Goal: Task Accomplishment & Management: Manage account settings

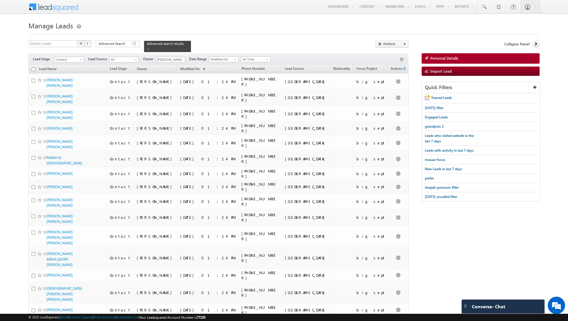
click at [34, 69] on input "checkbox" at bounding box center [34, 70] width 4 height 4
checkbox input "true"
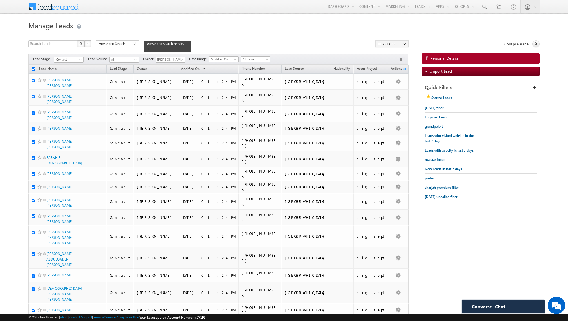
checkbox input "true"
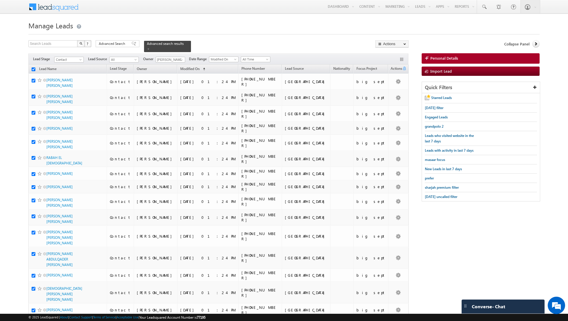
checkbox input "true"
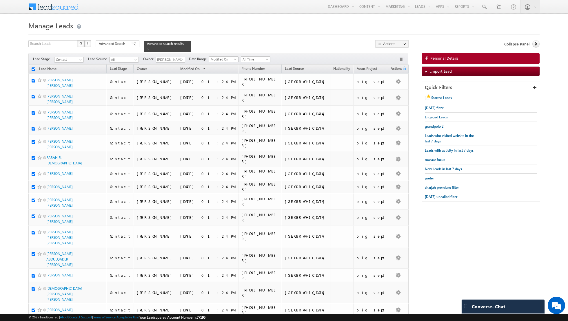
checkbox input "true"
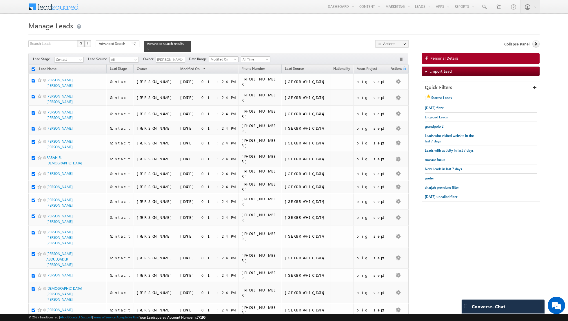
checkbox input "true"
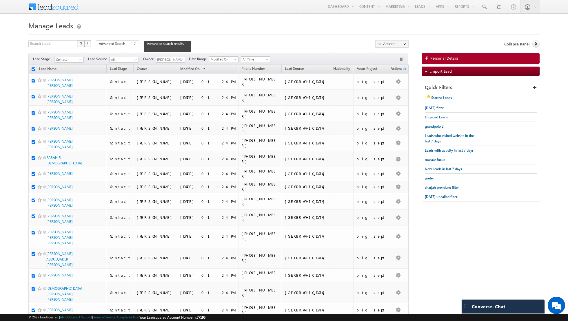
checkbox input "true"
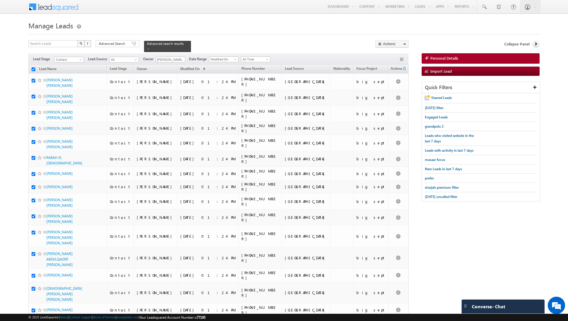
checkbox input "true"
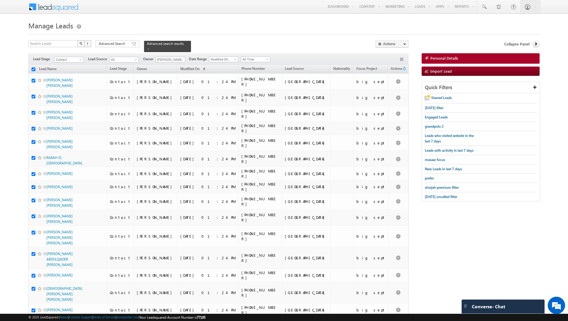
checkbox input "true"
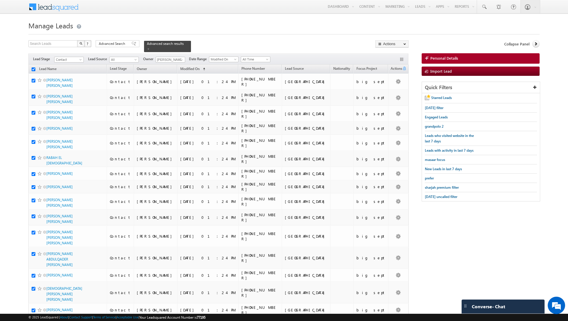
checkbox input "true"
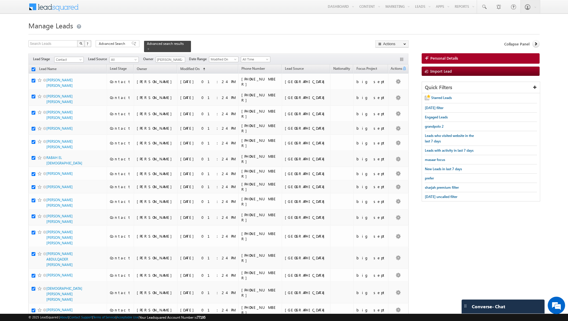
checkbox input "true"
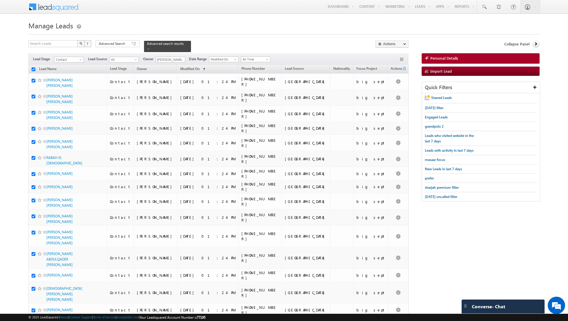
checkbox input "true"
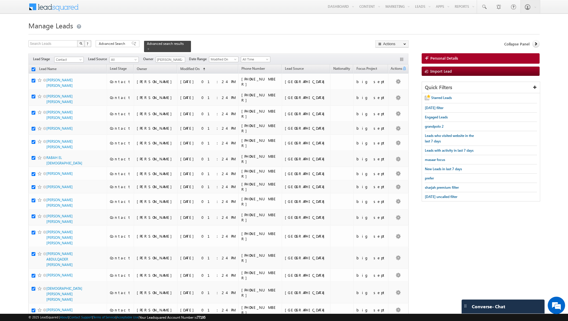
checkbox input "true"
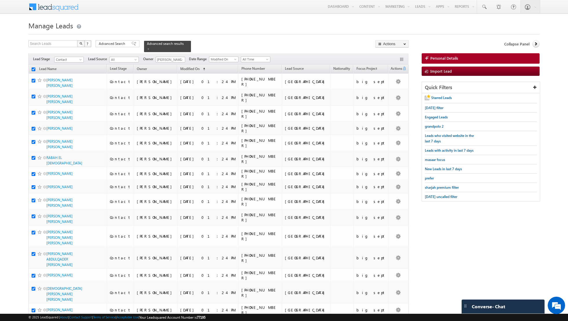
checkbox input "true"
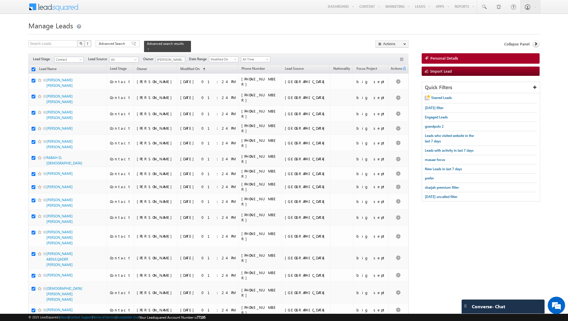
checkbox input "true"
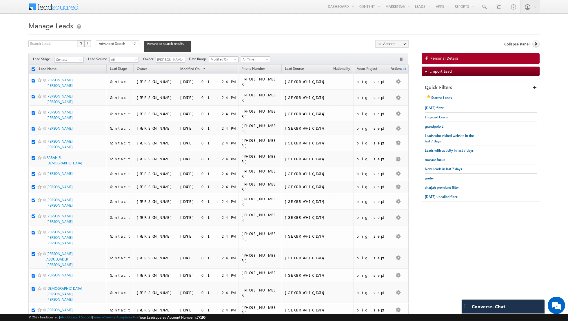
checkbox input "true"
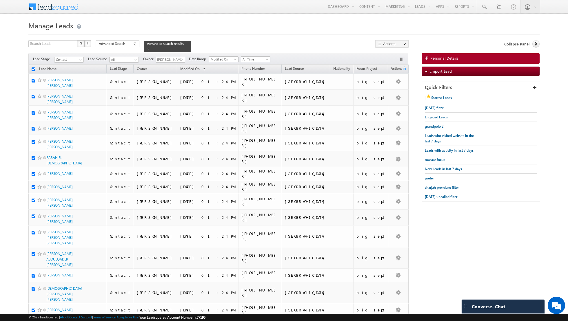
checkbox input "true"
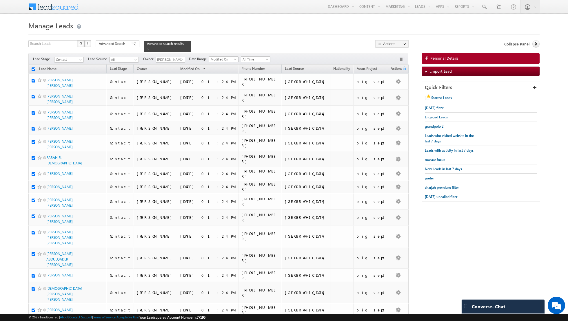
checkbox input "true"
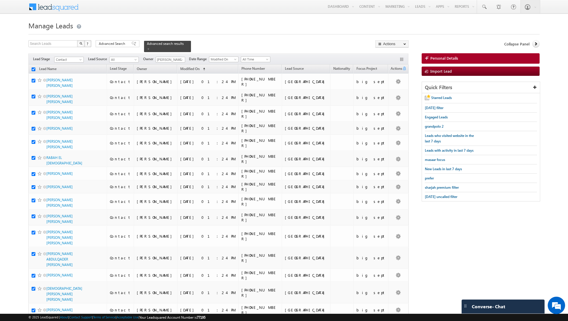
checkbox input "true"
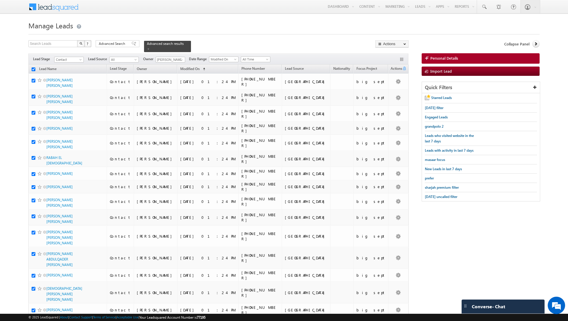
checkbox input "true"
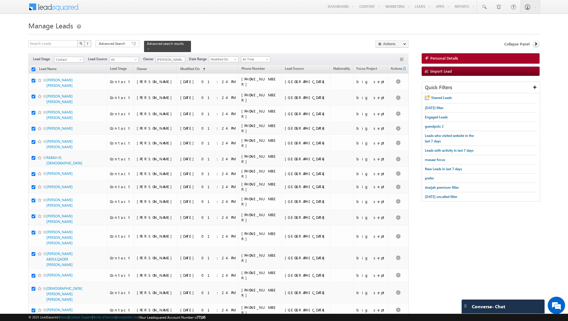
checkbox input "true"
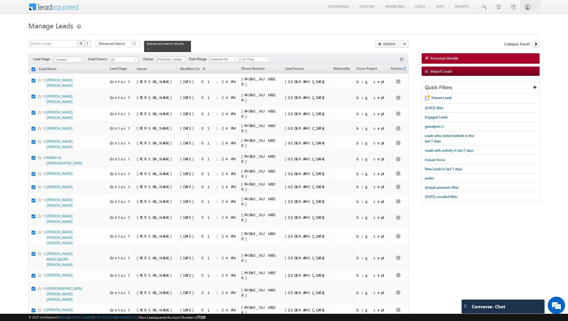
checkbox input "true"
click at [395, 92] on link "Change Owner" at bounding box center [392, 93] width 33 height 7
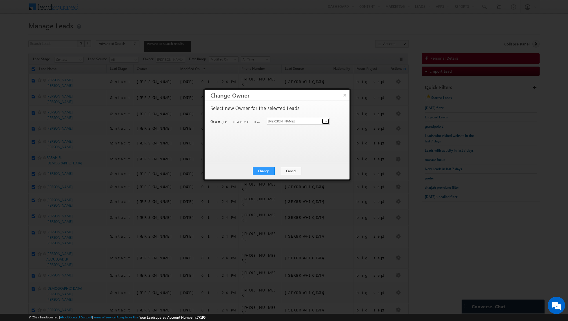
click at [326, 123] on span at bounding box center [326, 121] width 5 height 5
click at [314, 128] on link "[PERSON_NAME] [EMAIL_ADDRESS][DOMAIN_NAME]" at bounding box center [298, 130] width 63 height 11
type input "[PERSON_NAME]"
click at [266, 175] on button "Change" at bounding box center [264, 171] width 22 height 8
click at [277, 170] on button "Close" at bounding box center [278, 171] width 19 height 8
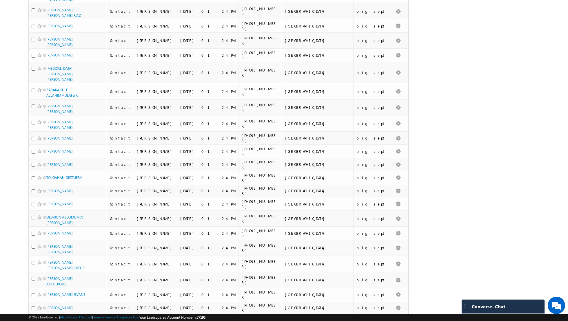
scroll to position [1234, 0]
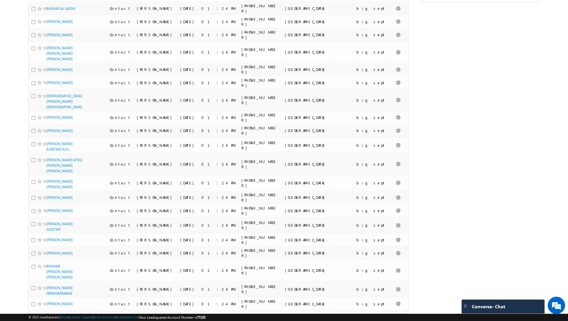
scroll to position [0, 0]
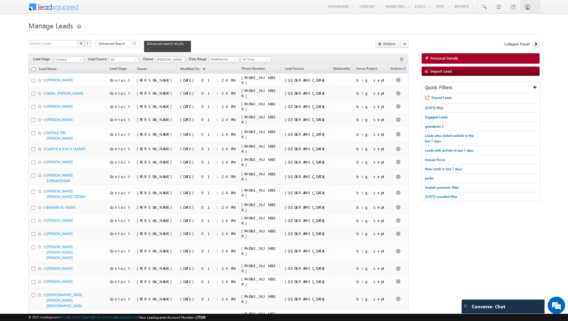
click at [33, 69] on input "checkbox" at bounding box center [34, 70] width 4 height 4
checkbox input "true"
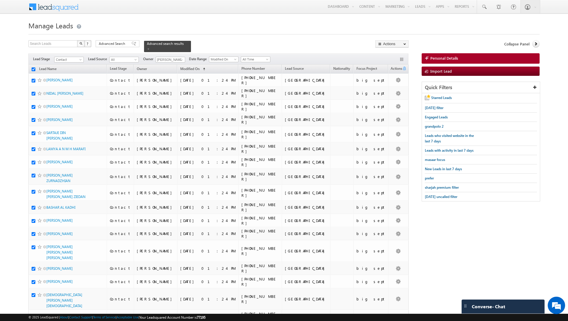
checkbox input "true"
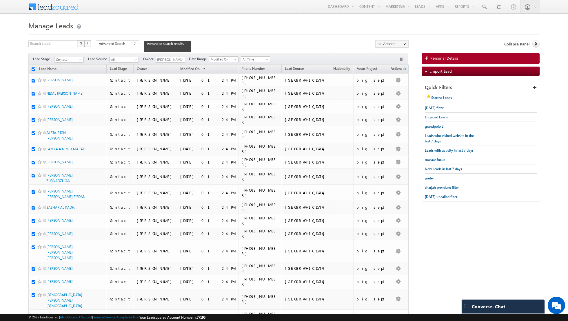
checkbox input "true"
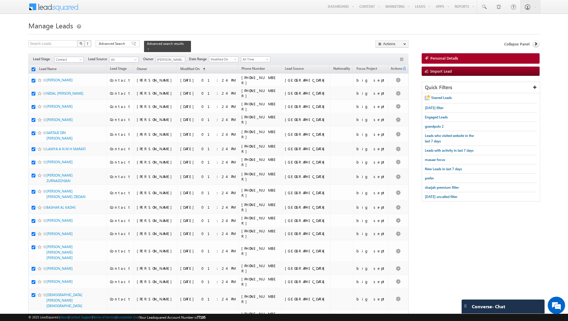
checkbox input "true"
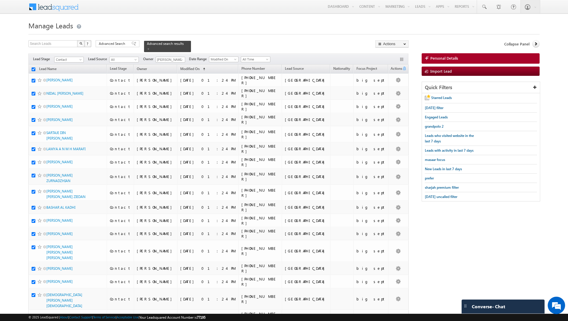
checkbox input "true"
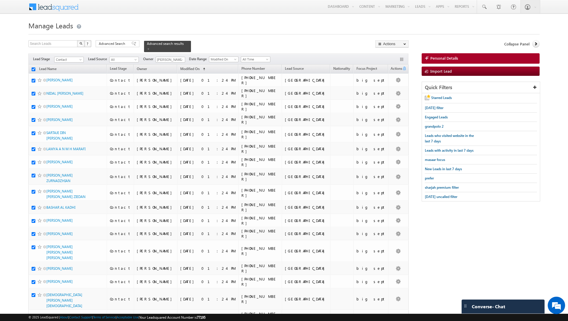
checkbox input "true"
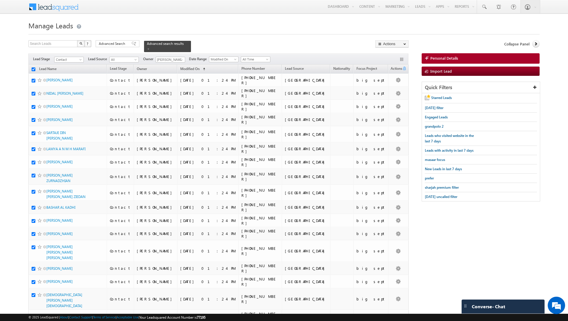
checkbox input "true"
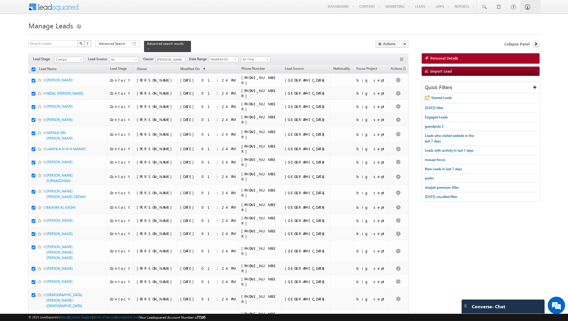
checkbox input "true"
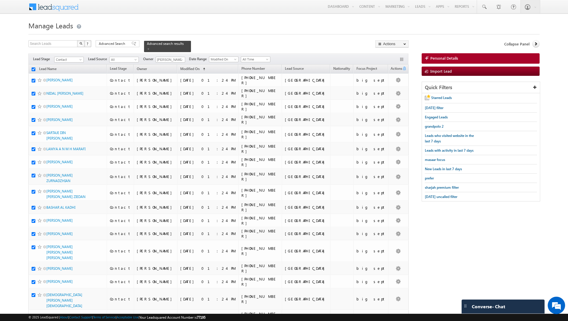
checkbox input "true"
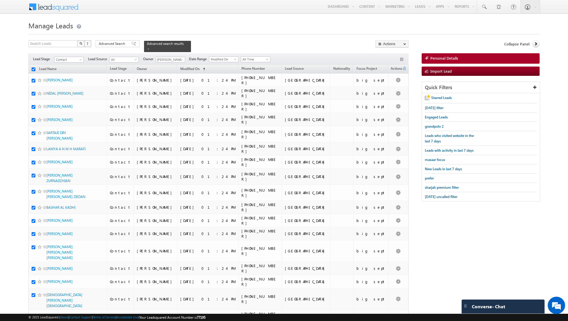
checkbox input "true"
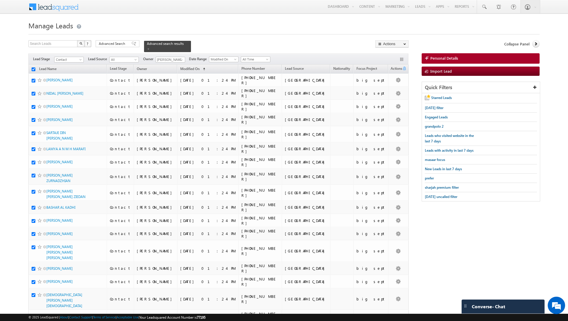
checkbox input "true"
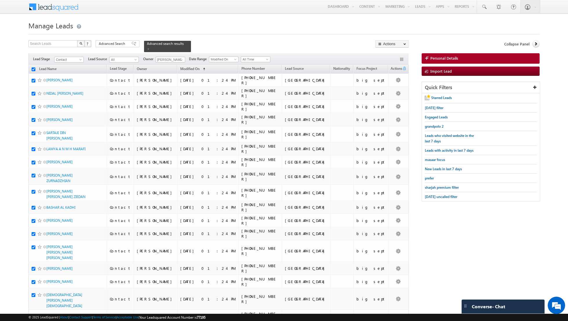
checkbox input "true"
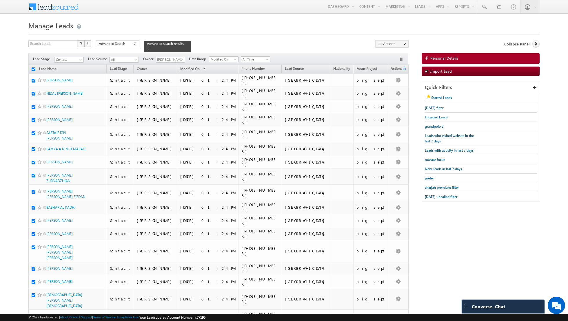
checkbox input "true"
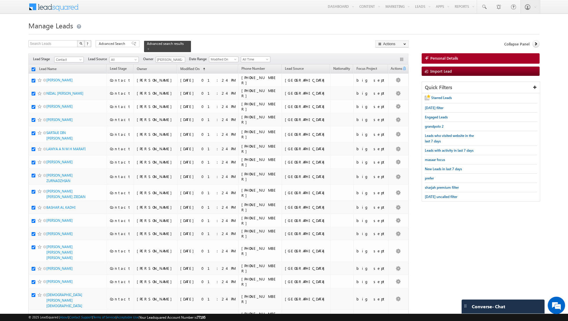
checkbox input "true"
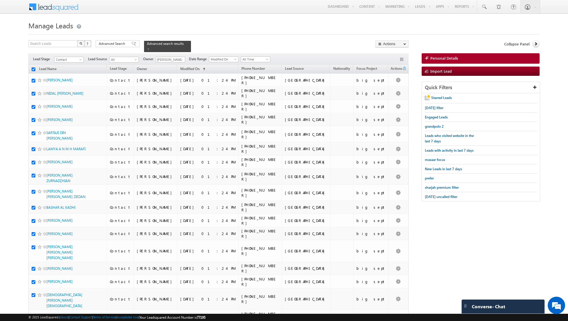
checkbox input "true"
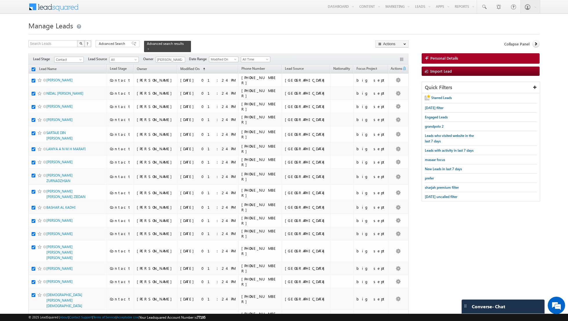
checkbox input "true"
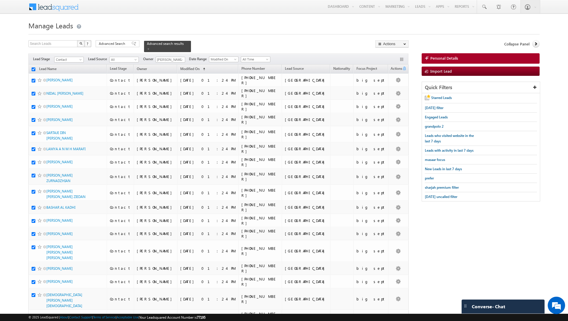
checkbox input "true"
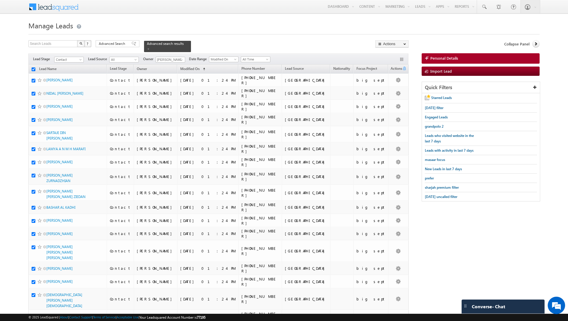
checkbox input "true"
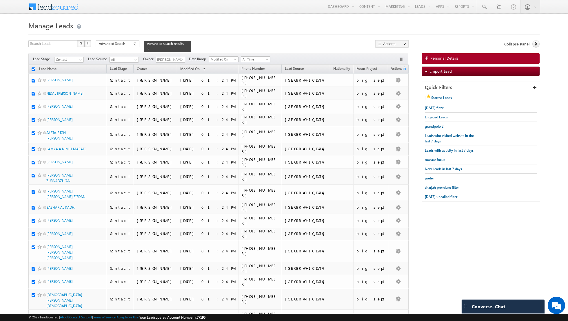
checkbox input "true"
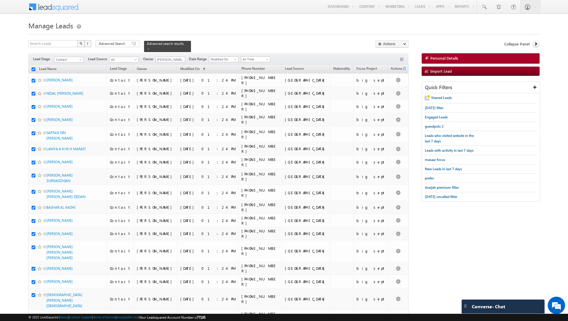
checkbox input "true"
click at [388, 94] on link "Change Owner" at bounding box center [392, 93] width 33 height 7
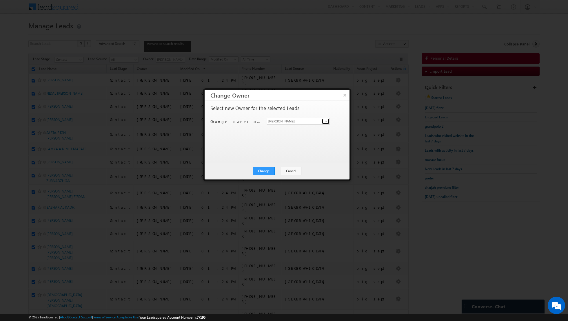
click at [325, 120] on span at bounding box center [326, 121] width 5 height 5
click at [298, 128] on link "[PERSON_NAME] [EMAIL_ADDRESS][PERSON_NAME][DOMAIN_NAME]" at bounding box center [298, 130] width 63 height 11
click at [267, 169] on button "Change" at bounding box center [264, 171] width 22 height 8
click at [277, 169] on button "Close" at bounding box center [278, 171] width 19 height 8
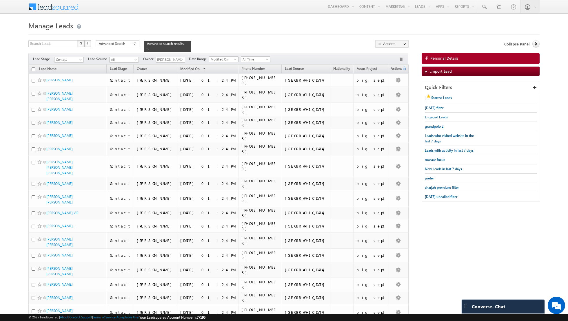
click at [33, 69] on input "checkbox" at bounding box center [34, 70] width 4 height 4
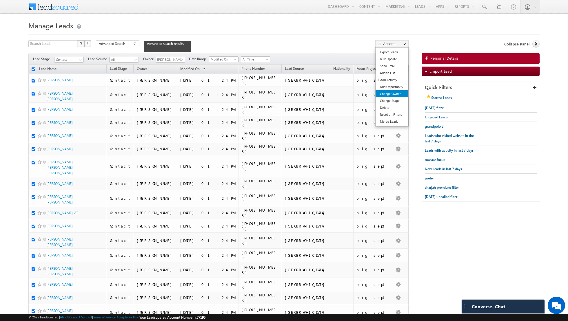
click at [389, 94] on link "Change Owner" at bounding box center [392, 93] width 33 height 7
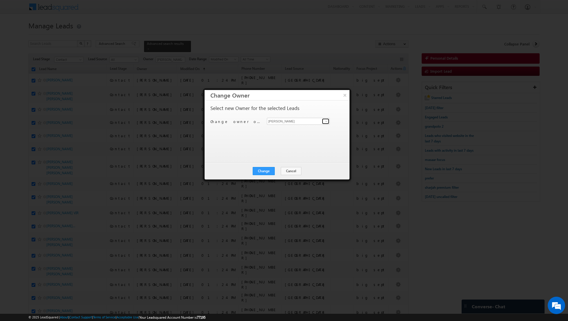
click at [326, 122] on span at bounding box center [326, 121] width 5 height 5
click at [292, 130] on span "[PERSON_NAME][EMAIL_ADDRESS][DOMAIN_NAME]" at bounding box center [295, 132] width 52 height 4
click at [266, 171] on button "Change" at bounding box center [264, 171] width 22 height 8
click at [278, 170] on button "Close" at bounding box center [278, 171] width 19 height 8
